Goal: Task Accomplishment & Management: Manage account settings

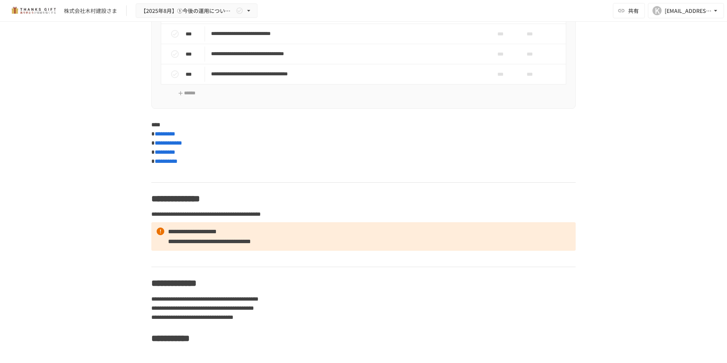
scroll to position [2771, 0]
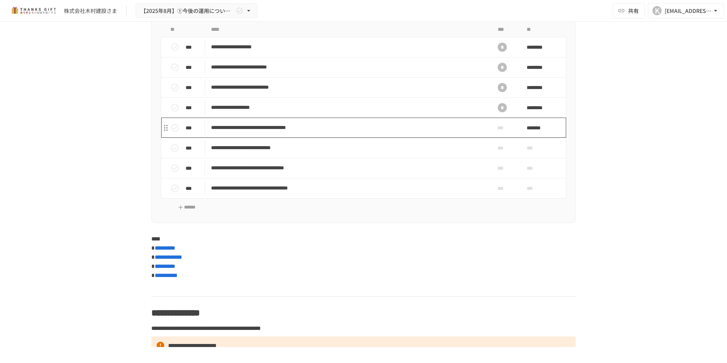
click at [318, 132] on p "**********" at bounding box center [347, 128] width 273 height 10
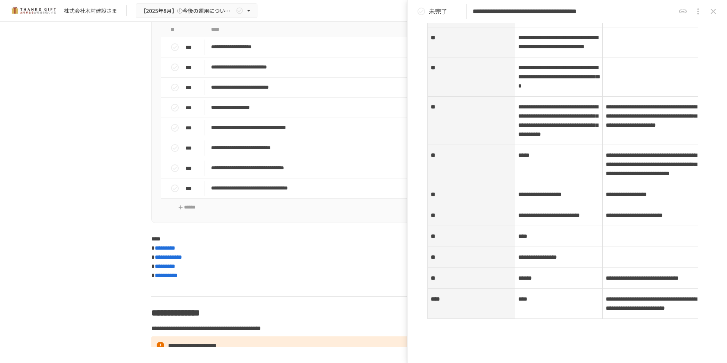
scroll to position [81, 0]
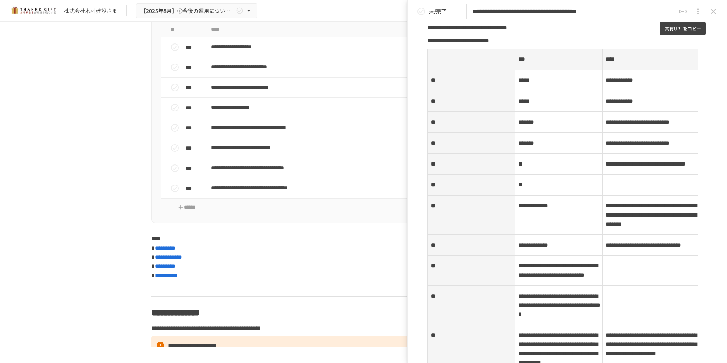
click at [682, 9] on icon "共有URLをコピー" at bounding box center [682, 11] width 9 height 9
click at [241, 280] on p "**********" at bounding box center [363, 257] width 424 height 46
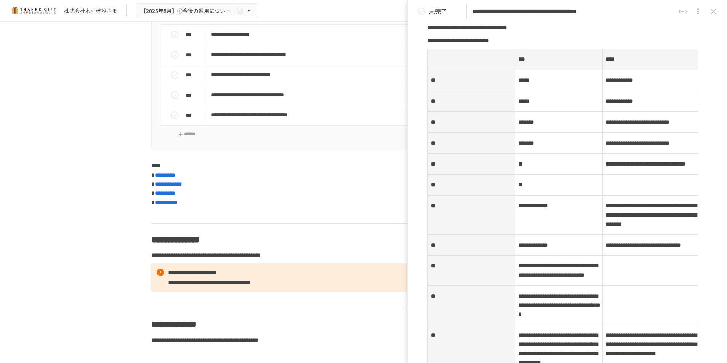
scroll to position [2847, 0]
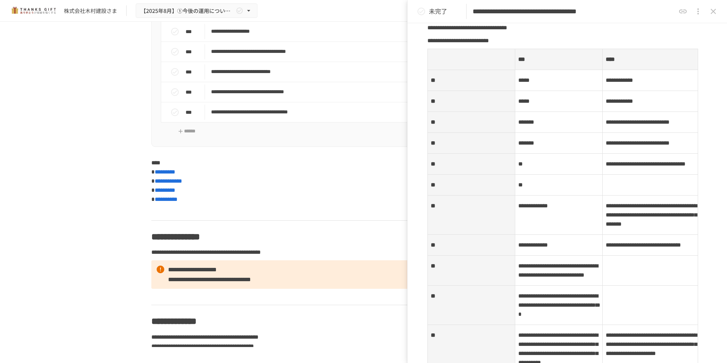
click at [717, 10] on icon "close drawer" at bounding box center [713, 11] width 9 height 9
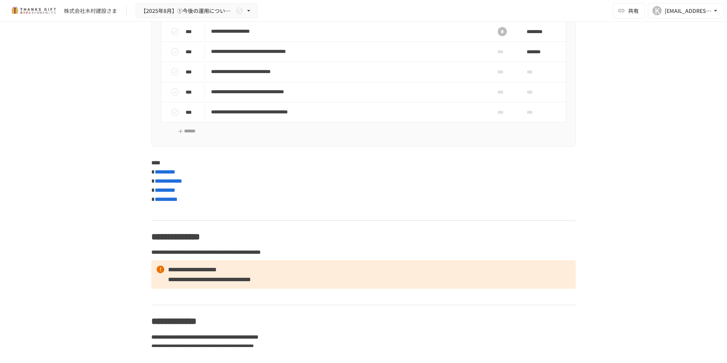
scroll to position [2733, 0]
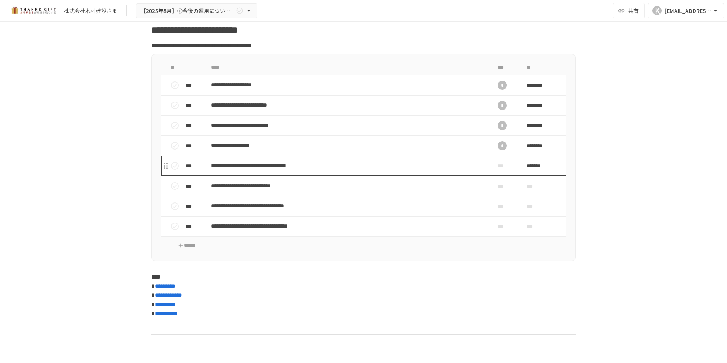
click at [322, 170] on p "**********" at bounding box center [347, 166] width 273 height 10
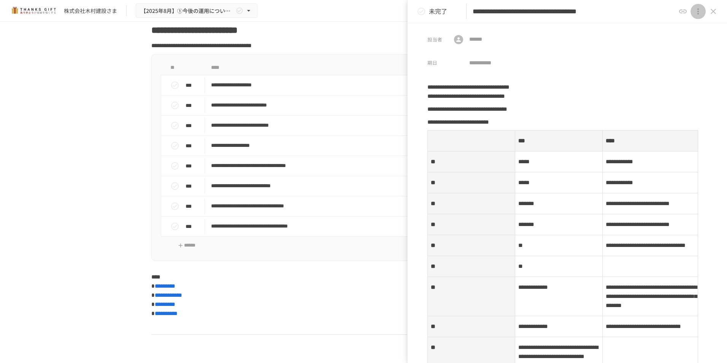
click at [697, 15] on icon "close drawer" at bounding box center [697, 11] width 9 height 9
click at [615, 45] on div at bounding box center [363, 181] width 727 height 363
click at [496, 42] on input "text" at bounding box center [516, 40] width 100 height 10
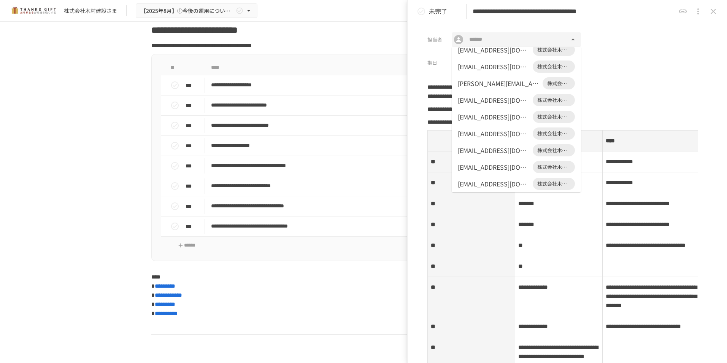
scroll to position [38, 0]
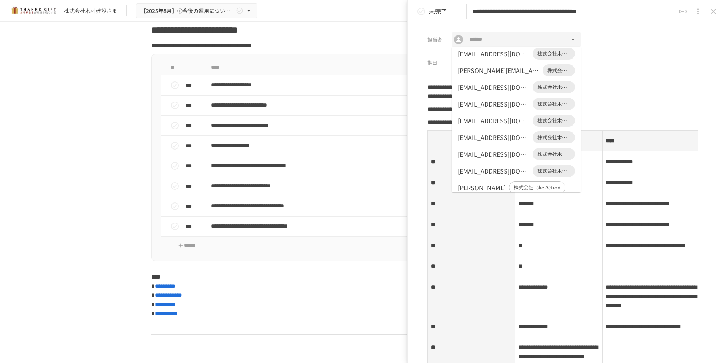
click at [471, 171] on div "[EMAIL_ADDRESS][DOMAIN_NAME]" at bounding box center [494, 170] width 72 height 9
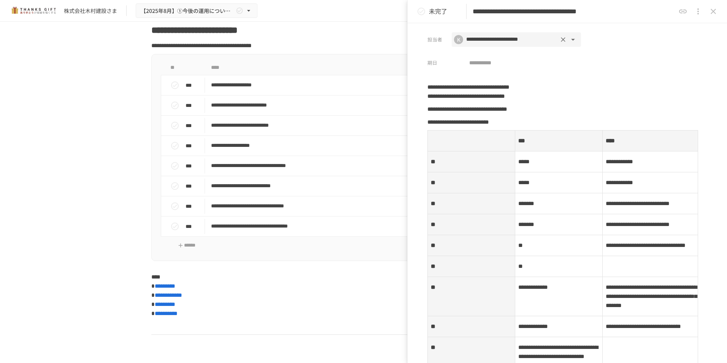
click at [574, 37] on icon "開く" at bounding box center [572, 39] width 9 height 9
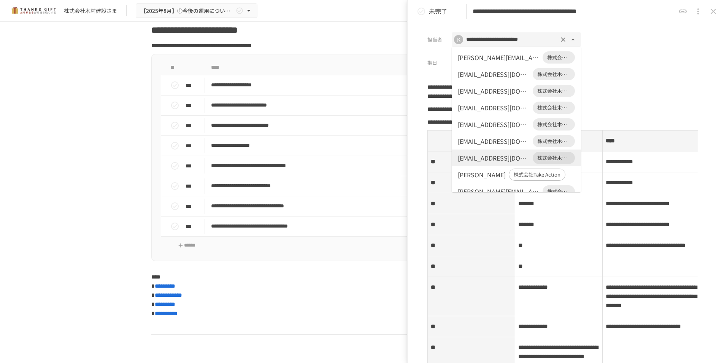
scroll to position [78, 0]
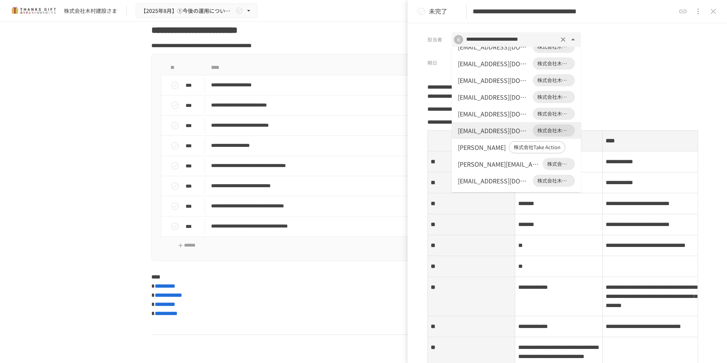
click at [509, 147] on span "株式会社Take Action" at bounding box center [537, 147] width 56 height 8
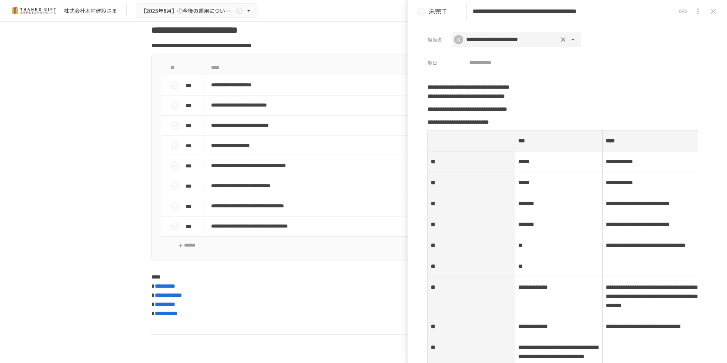
type input "****"
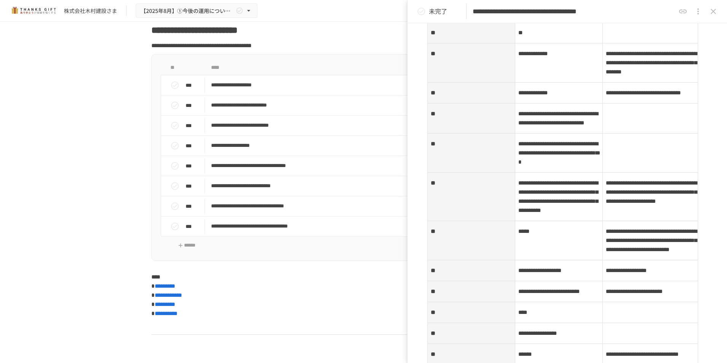
scroll to position [0, 0]
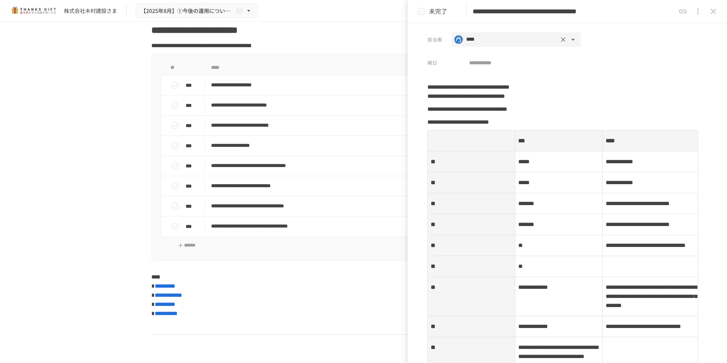
click at [669, 73] on div "**********" at bounding box center [566, 192] width 319 height 339
click at [716, 10] on icon "close drawer" at bounding box center [713, 11] width 9 height 9
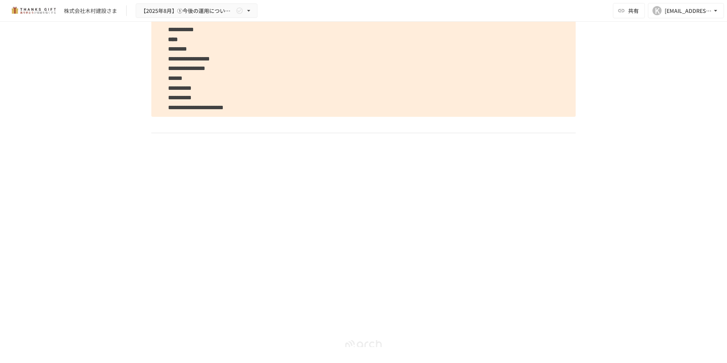
scroll to position [4634, 0]
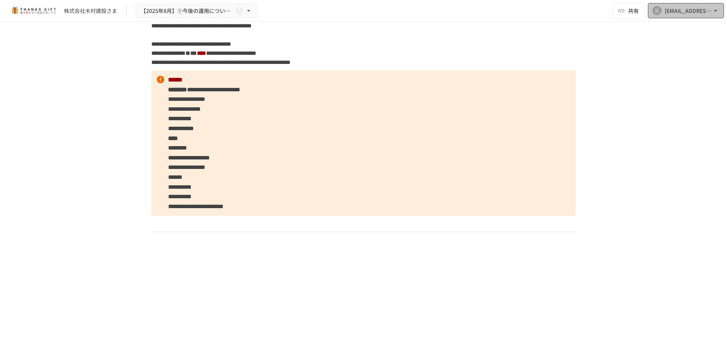
click at [714, 10] on icon "button" at bounding box center [716, 11] width 8 height 8
click at [107, 92] on div at bounding box center [363, 181] width 727 height 363
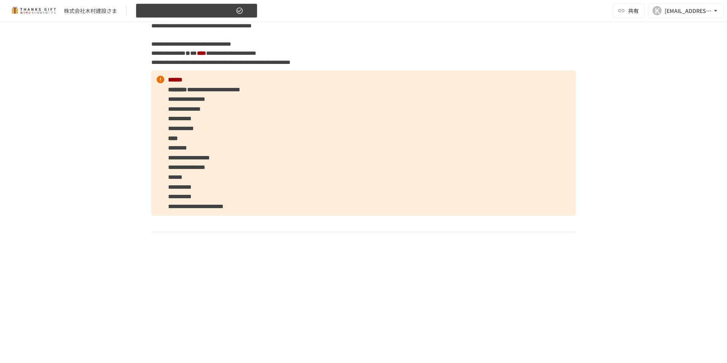
click at [238, 10] on icon "button" at bounding box center [240, 11] width 8 height 8
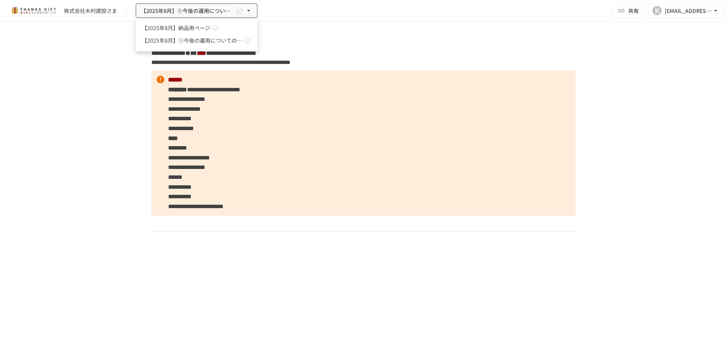
click at [185, 29] on span "【2025年8月】納品用ページ" at bounding box center [176, 28] width 68 height 8
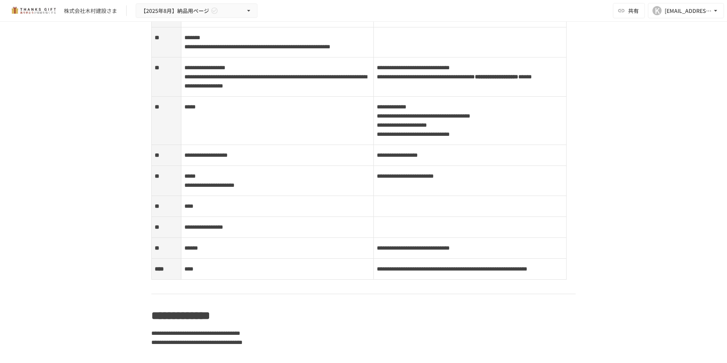
scroll to position [2237, 0]
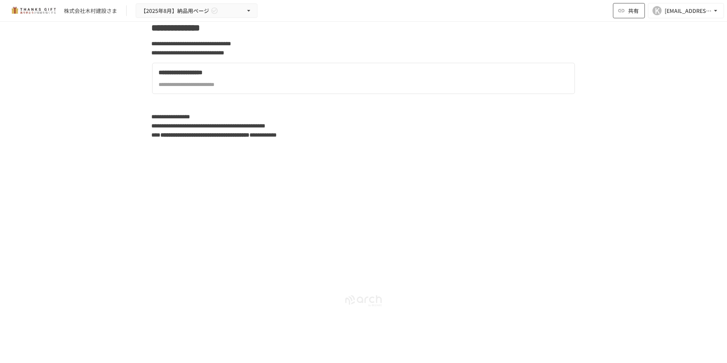
click at [627, 10] on button "共有" at bounding box center [629, 10] width 32 height 15
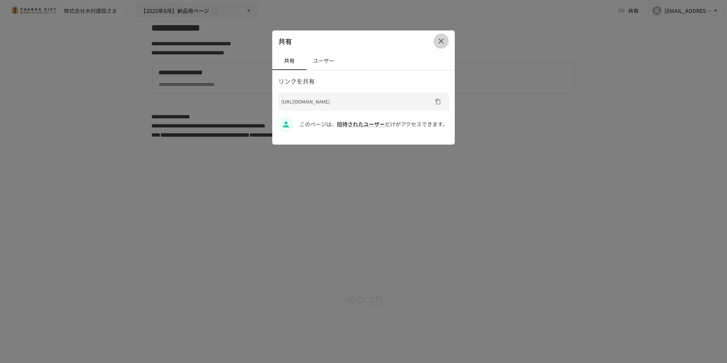
click at [439, 39] on icon "button" at bounding box center [440, 40] width 5 height 5
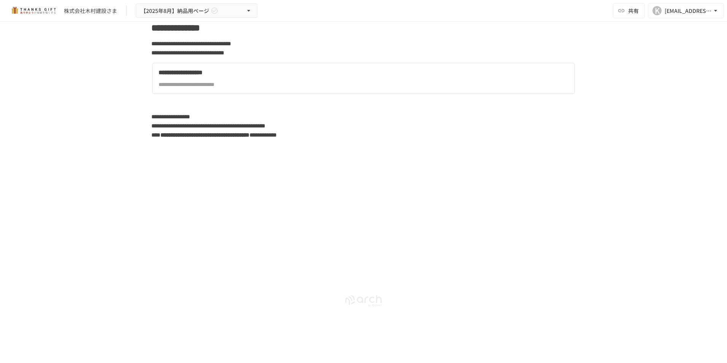
click at [203, 78] on div "**********" at bounding box center [292, 73] width 266 height 10
click at [713, 10] on icon "button" at bounding box center [716, 11] width 8 height 8
click at [514, 100] on div at bounding box center [363, 181] width 727 height 363
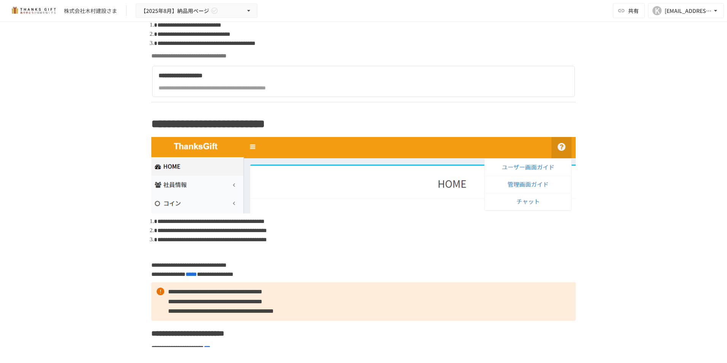
scroll to position [793, 0]
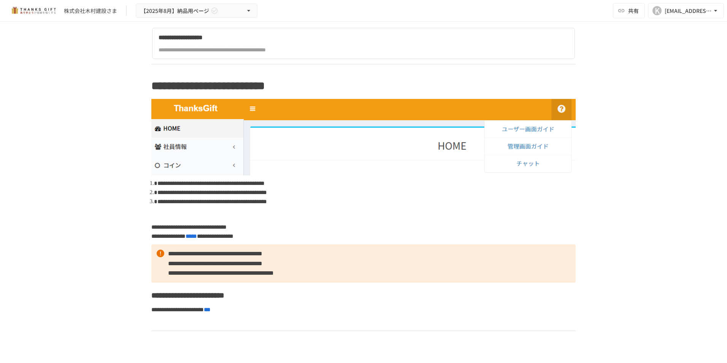
click at [231, 51] on div "**********" at bounding box center [292, 50] width 266 height 8
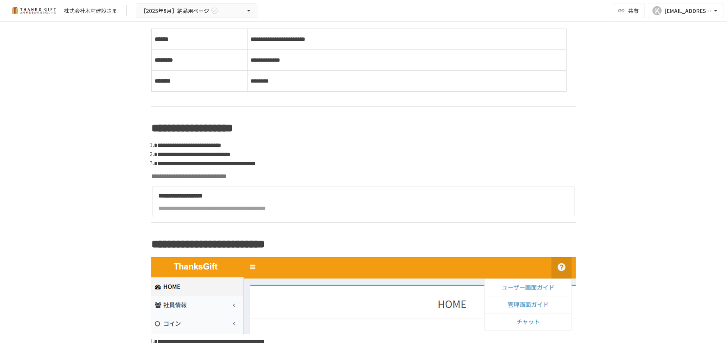
scroll to position [564, 0]
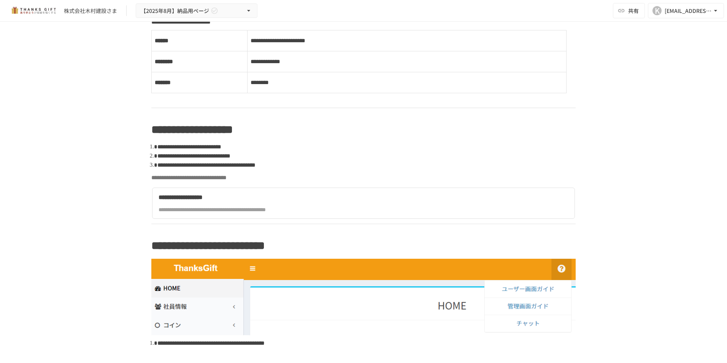
scroll to position [646, 0]
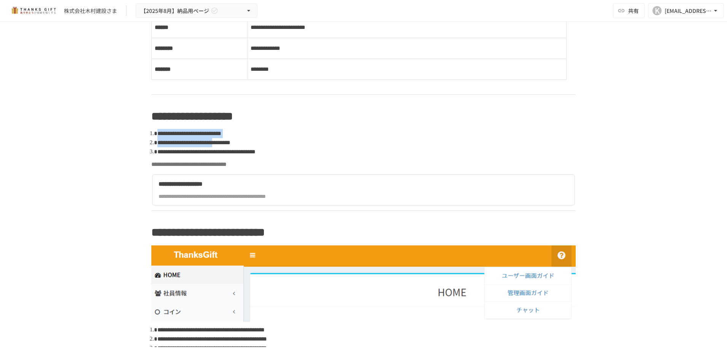
drag, startPoint x: 155, startPoint y: 133, endPoint x: 285, endPoint y: 140, distance: 130.2
click at [285, 140] on ol "**********" at bounding box center [366, 142] width 418 height 27
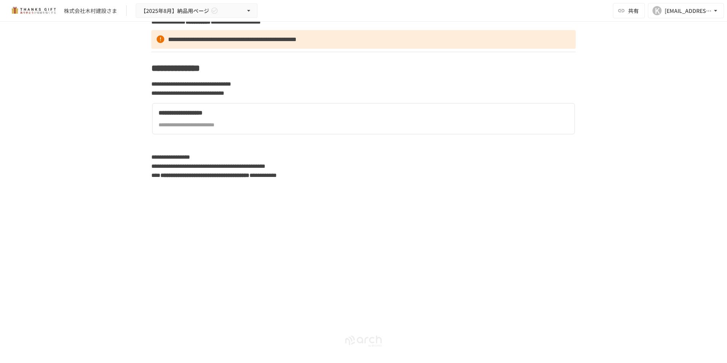
scroll to position [2271, 0]
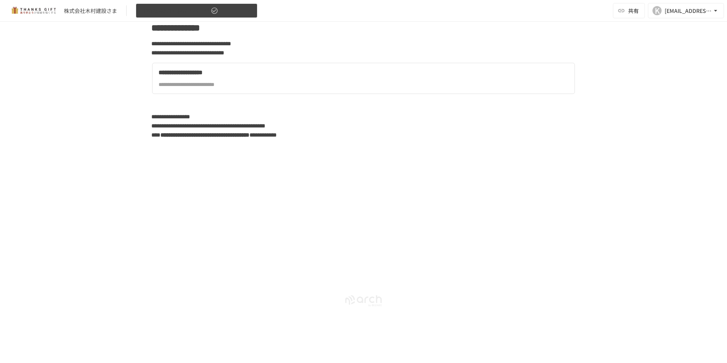
click at [235, 8] on button "【2025年8月】納品用ページ" at bounding box center [197, 10] width 122 height 15
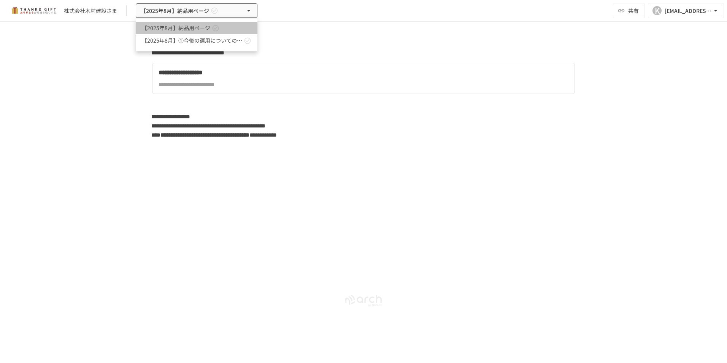
click at [208, 29] on span "【2025年8月】納品用ページ" at bounding box center [176, 28] width 68 height 8
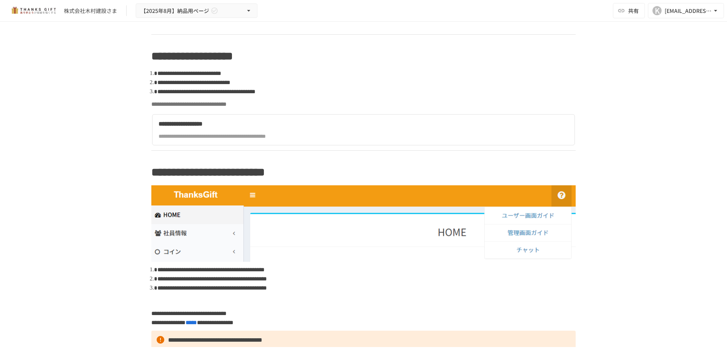
scroll to position [750, 0]
